Goal: Task Accomplishment & Management: Use online tool/utility

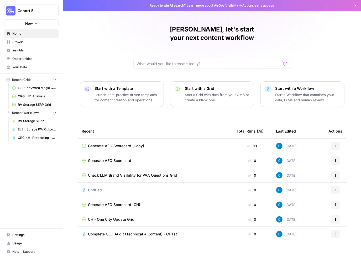
click at [16, 43] on span "Browse" at bounding box center [34, 42] width 44 height 5
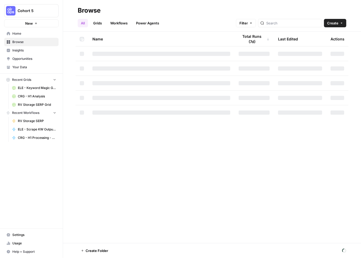
click at [114, 23] on link "Workflows" at bounding box center [119, 23] width 24 height 8
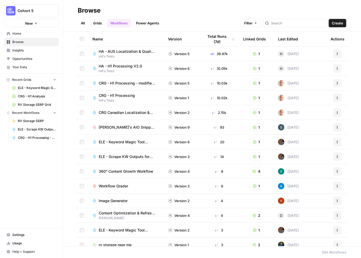
click at [214, 39] on div "Total Runs (7d)" at bounding box center [219, 39] width 31 height 14
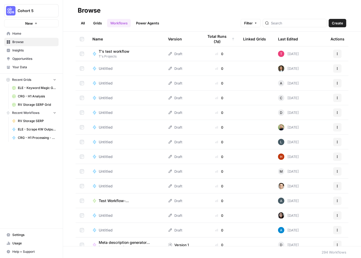
click at [214, 39] on div "Total Runs (7d)" at bounding box center [219, 39] width 31 height 14
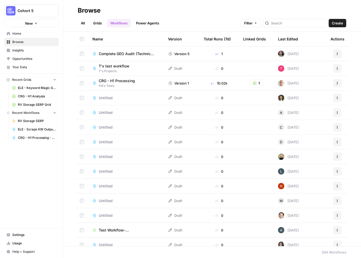
click at [206, 39] on div "Total Runs (7d)" at bounding box center [217, 39] width 27 height 14
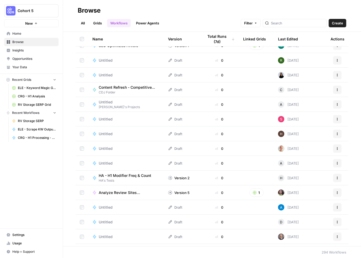
scroll to position [656, 0]
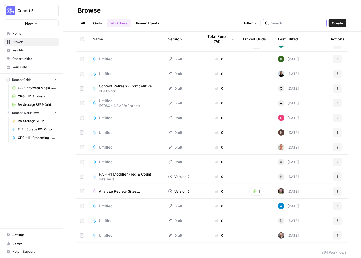
click at [287, 24] on input "search" at bounding box center [297, 22] width 53 height 5
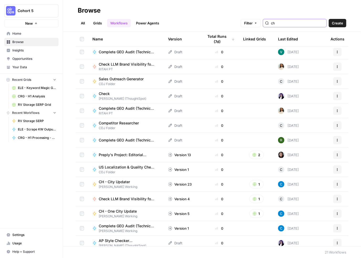
scroll to position [105, 0]
type input "ch"
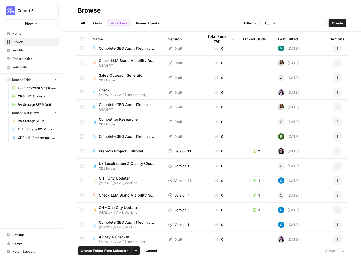
scroll to position [112, 0]
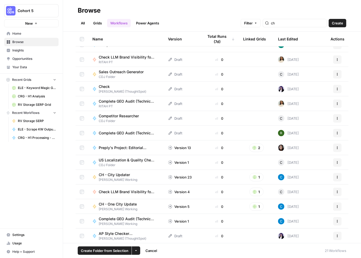
click at [118, 174] on span "CH - City Updater" at bounding box center [116, 174] width 34 height 5
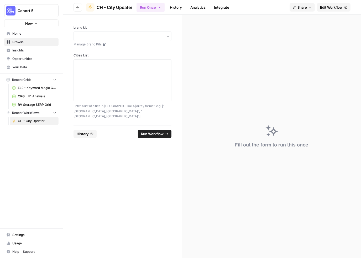
click at [337, 8] on span "Edit Workflow" at bounding box center [331, 7] width 23 height 5
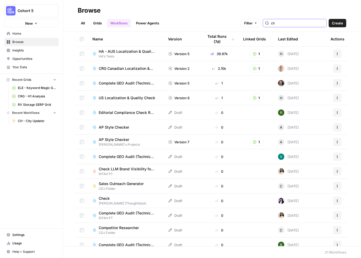
click at [292, 21] on input "ch" at bounding box center [297, 22] width 53 height 5
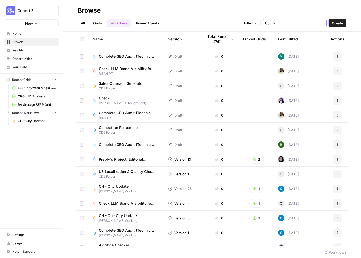
scroll to position [105, 0]
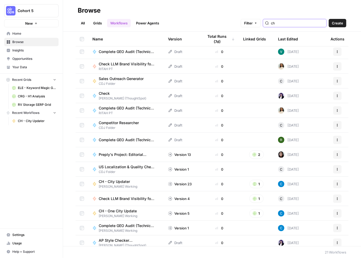
drag, startPoint x: 287, startPoint y: 23, endPoint x: 253, endPoint y: 27, distance: 34.3
click at [0, 0] on div "Filter ch" at bounding box center [0, 0] width 0 height 0
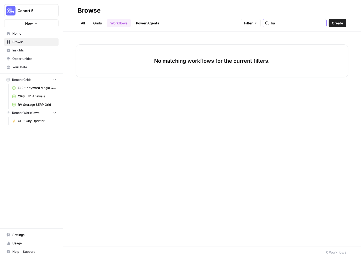
type input "h"
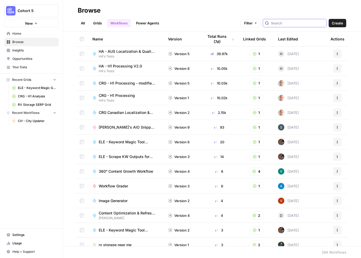
click at [257, 25] on icon "button" at bounding box center [255, 23] width 3 height 3
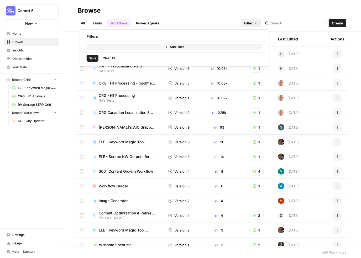
click at [187, 46] on button "Add Filter" at bounding box center [175, 47] width 176 height 7
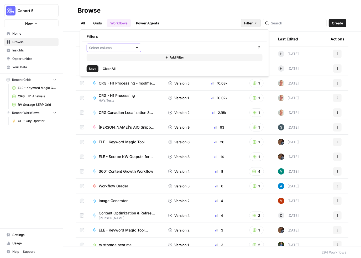
click at [109, 46] on input "text" at bounding box center [111, 47] width 44 height 5
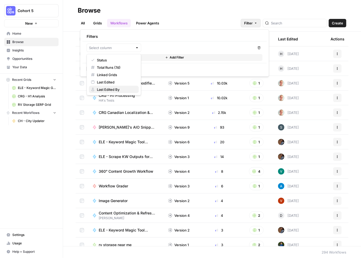
click at [112, 90] on span "Last Edited By" at bounding box center [116, 89] width 38 height 5
type input "Last Edited By"
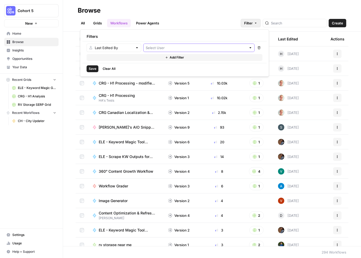
click at [195, 50] on input "text" at bounding box center [196, 47] width 101 height 5
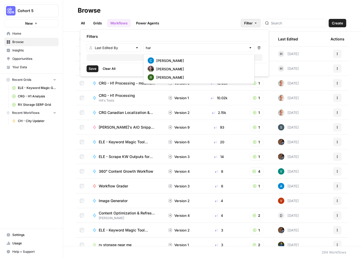
click at [181, 60] on span "[PERSON_NAME]" at bounding box center [202, 60] width 92 height 5
type input "[PERSON_NAME]"
click at [90, 70] on span "Save" at bounding box center [93, 68] width 8 height 5
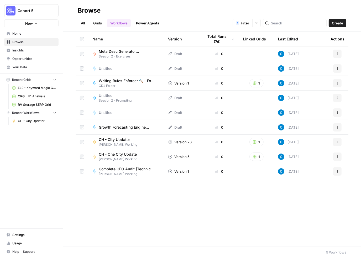
click at [129, 154] on span "CH - One City Update" at bounding box center [118, 154] width 38 height 5
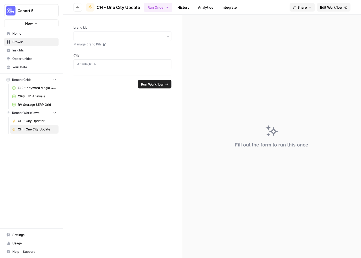
click at [336, 6] on span "Edit Workflow" at bounding box center [331, 7] width 23 height 5
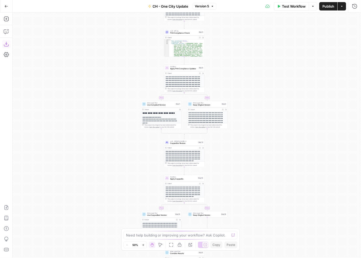
click at [8, 44] on icon "button" at bounding box center [6, 43] width 5 height 5
click at [7, 6] on icon "button" at bounding box center [6, 6] width 3 height 2
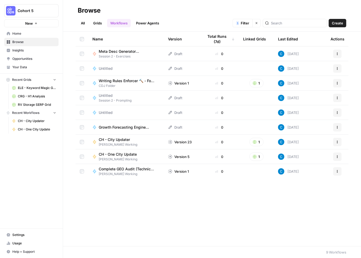
click at [124, 170] on span "Complete GEO Audit (Technical + Content) - CHTst" at bounding box center [127, 168] width 57 height 5
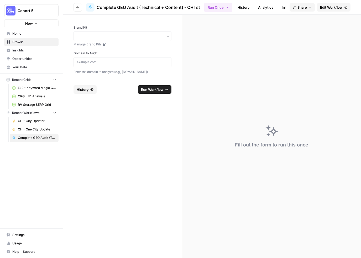
click at [339, 7] on span "Edit Workflow" at bounding box center [331, 7] width 23 height 5
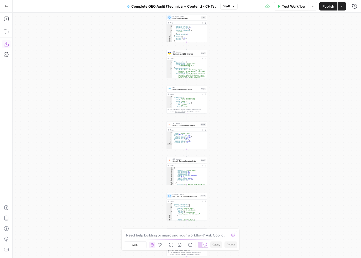
click at [9, 44] on button "Download as JSON" at bounding box center [6, 44] width 8 height 8
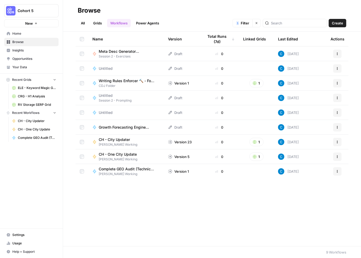
click at [261, 25] on button "Clear filters" at bounding box center [257, 23] width 8 height 8
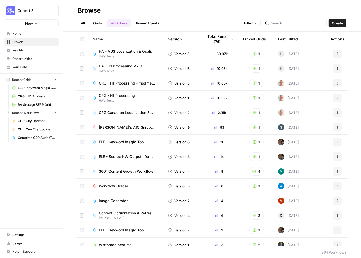
click at [130, 66] on span "HA - H1 Processing V2.0" at bounding box center [120, 66] width 43 height 5
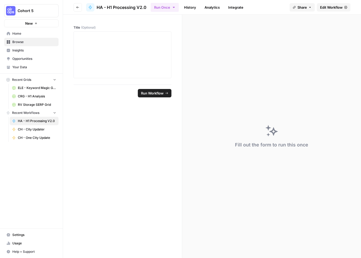
click at [335, 9] on span "Edit Workflow" at bounding box center [331, 7] width 23 height 5
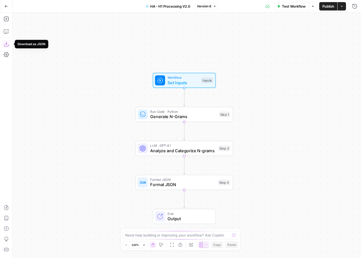
click at [7, 43] on icon "button" at bounding box center [6, 43] width 5 height 5
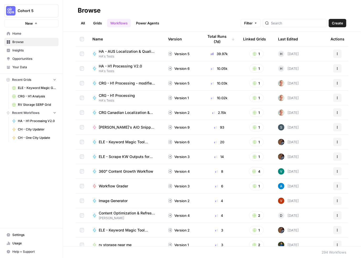
click at [132, 113] on span "CRG Canadian Localization & Quality Check" at bounding box center [127, 112] width 57 height 5
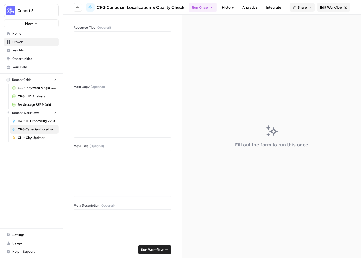
click at [338, 6] on span "Edit Workflow" at bounding box center [331, 7] width 23 height 5
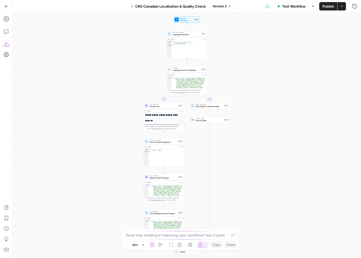
click at [5, 45] on icon "button" at bounding box center [6, 43] width 5 height 5
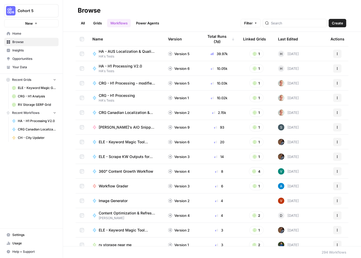
click at [113, 186] on span "Workflow Grader" at bounding box center [113, 186] width 29 height 5
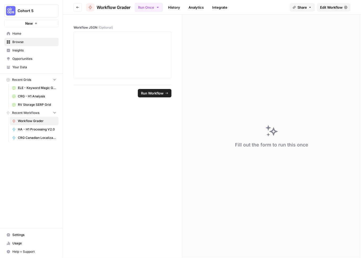
click at [332, 8] on span "Edit Workflow" at bounding box center [331, 7] width 23 height 5
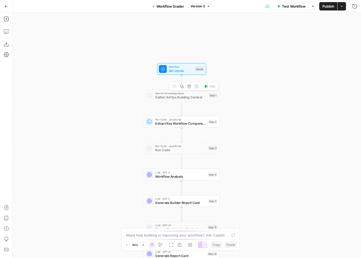
click at [176, 100] on div "Search Knowledge Base Gather AirOps Building Context Step 1 Copy step Delete st…" at bounding box center [182, 96] width 76 height 12
click at [129, 117] on div "Workflow Set Inputs Inputs Search Knowledge Base Gather AirOps Building Context…" at bounding box center [187, 136] width 348 height 246
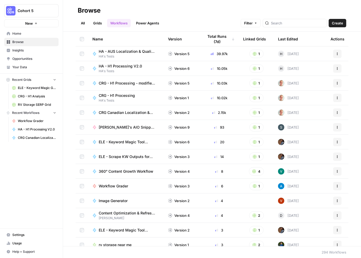
click at [129, 157] on span "ELE - Scrape KW Outputs for Page Type" at bounding box center [127, 156] width 57 height 5
click at [99, 23] on link "Grids" at bounding box center [97, 23] width 15 height 8
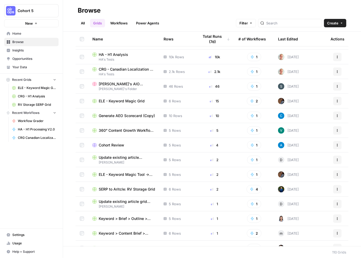
scroll to position [53, 0]
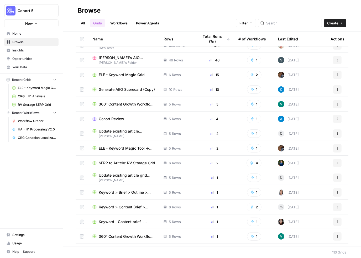
click at [125, 163] on span "SERP to Aritcle: RV Storage Grid" at bounding box center [127, 162] width 56 height 5
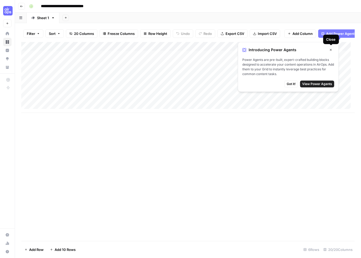
click at [330, 48] on button "Close" at bounding box center [330, 49] width 7 height 7
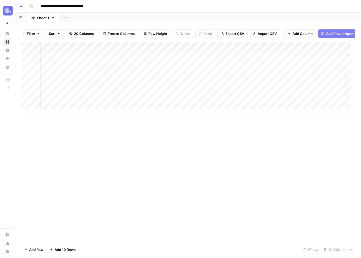
scroll to position [0, 390]
click at [71, 59] on div "Add Column" at bounding box center [187, 77] width 333 height 71
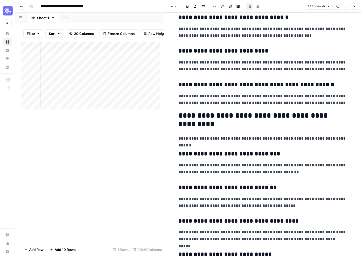
scroll to position [1182, 0]
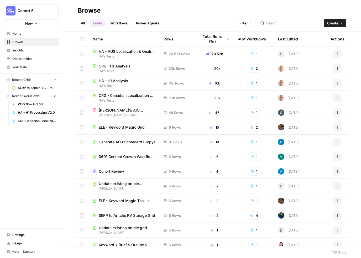
click at [123, 110] on span "[PERSON_NAME]'s AIO optimized Link to Text Fragment Grid" at bounding box center [127, 110] width 56 height 5
click at [114, 171] on span "Cohort Review" at bounding box center [111, 171] width 25 height 5
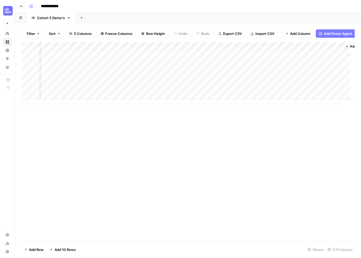
scroll to position [0, 45]
click at [309, 58] on div "Add Column" at bounding box center [187, 73] width 333 height 62
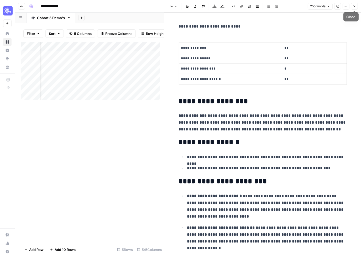
click at [354, 6] on icon "button" at bounding box center [354, 6] width 3 height 3
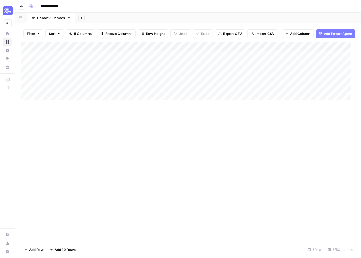
click at [58, 102] on div "Add Column" at bounding box center [187, 73] width 333 height 62
click at [58, 105] on textarea at bounding box center [81, 103] width 84 height 7
click at [89, 102] on textarea at bounding box center [81, 103] width 84 height 7
type textarea "**********"
click at [168, 102] on div "Add Column" at bounding box center [187, 77] width 333 height 71
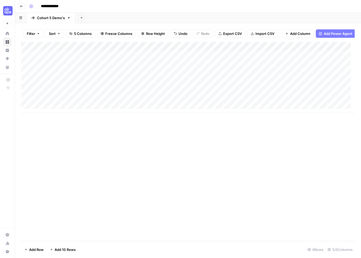
click at [167, 105] on div "Add Column" at bounding box center [187, 77] width 333 height 71
type textarea "**********"
click at [224, 105] on div "Add Column" at bounding box center [187, 77] width 333 height 71
click at [207, 104] on div "Add Column" at bounding box center [187, 77] width 333 height 71
type textarea "**********"
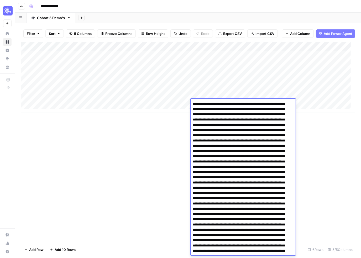
scroll to position [1515, 0]
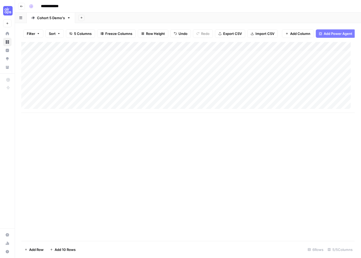
click at [318, 170] on div "Add Column" at bounding box center [187, 141] width 333 height 199
click at [292, 104] on div "Add Column" at bounding box center [187, 77] width 333 height 71
click at [262, 104] on div "Add Column" at bounding box center [187, 77] width 333 height 71
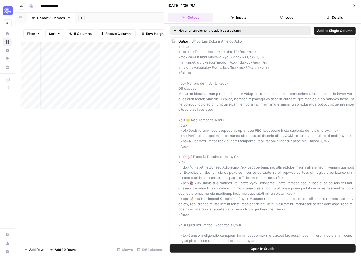
click at [142, 176] on div "Add Column" at bounding box center [92, 141] width 143 height 199
click at [354, 6] on icon "button" at bounding box center [354, 5] width 3 height 3
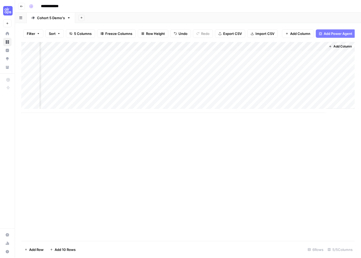
scroll to position [0, 39]
click at [316, 102] on div "Add Column" at bounding box center [187, 77] width 333 height 71
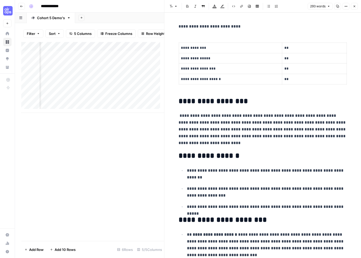
click at [113, 166] on div "Add Column" at bounding box center [92, 141] width 143 height 199
click at [354, 9] on button "Close" at bounding box center [354, 6] width 7 height 7
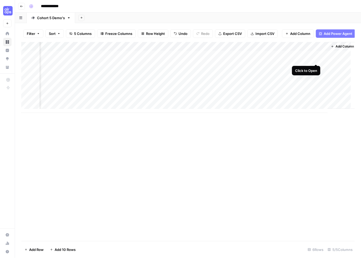
click at [317, 58] on div "Add Column" at bounding box center [187, 77] width 333 height 71
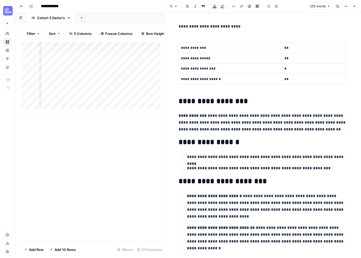
click at [356, 7] on button "Close" at bounding box center [354, 6] width 7 height 7
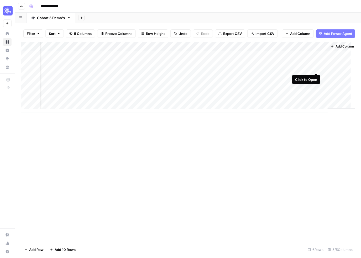
click at [316, 67] on div "Add Column" at bounding box center [187, 77] width 333 height 71
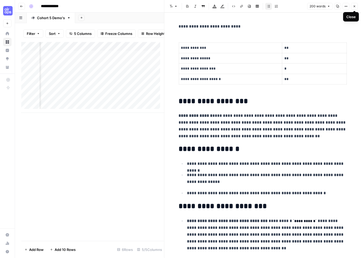
click at [354, 7] on icon "button" at bounding box center [354, 6] width 3 height 3
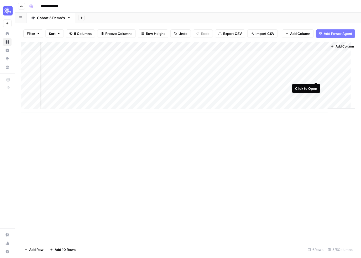
click at [316, 76] on div "Add Column" at bounding box center [187, 77] width 333 height 71
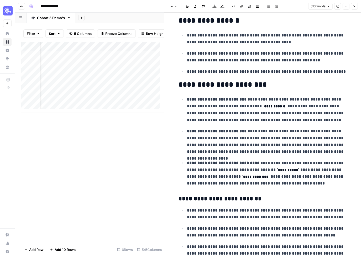
scroll to position [178, 0]
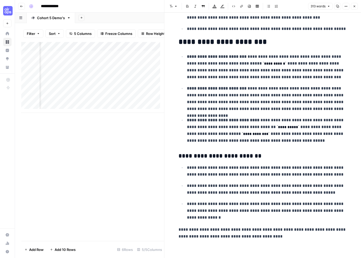
click at [354, 7] on icon "button" at bounding box center [354, 6] width 3 height 3
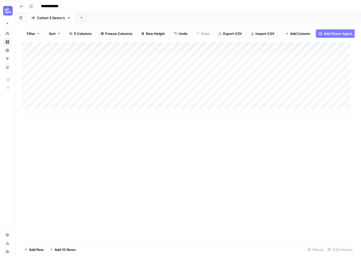
click at [198, 77] on div "Add Column" at bounding box center [187, 77] width 333 height 71
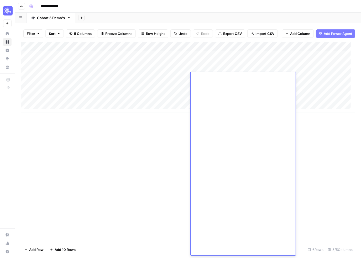
scroll to position [3842, 0]
click at [144, 169] on div "Add Column" at bounding box center [187, 141] width 333 height 199
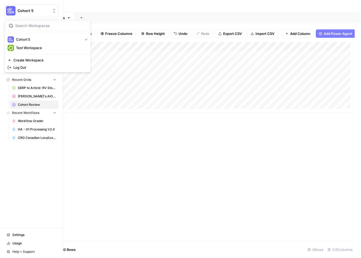
click at [14, 10] on img "Workspace: Cohort 5" at bounding box center [10, 10] width 9 height 9
click at [15, 50] on div "Test Workspace" at bounding box center [48, 48] width 80 height 6
